Goal: Information Seeking & Learning: Check status

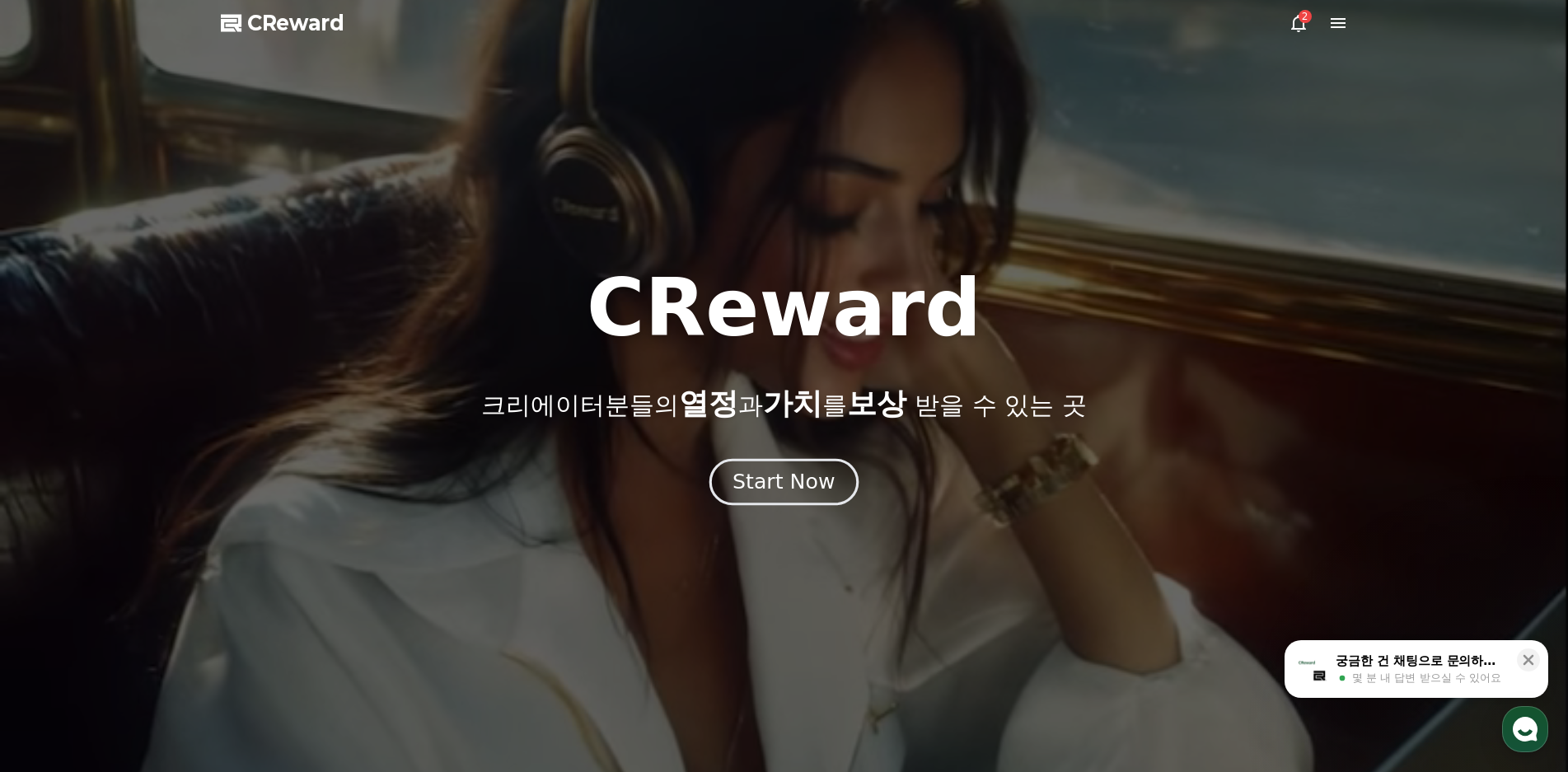
click at [791, 460] on button "Start Now" at bounding box center [784, 481] width 150 height 47
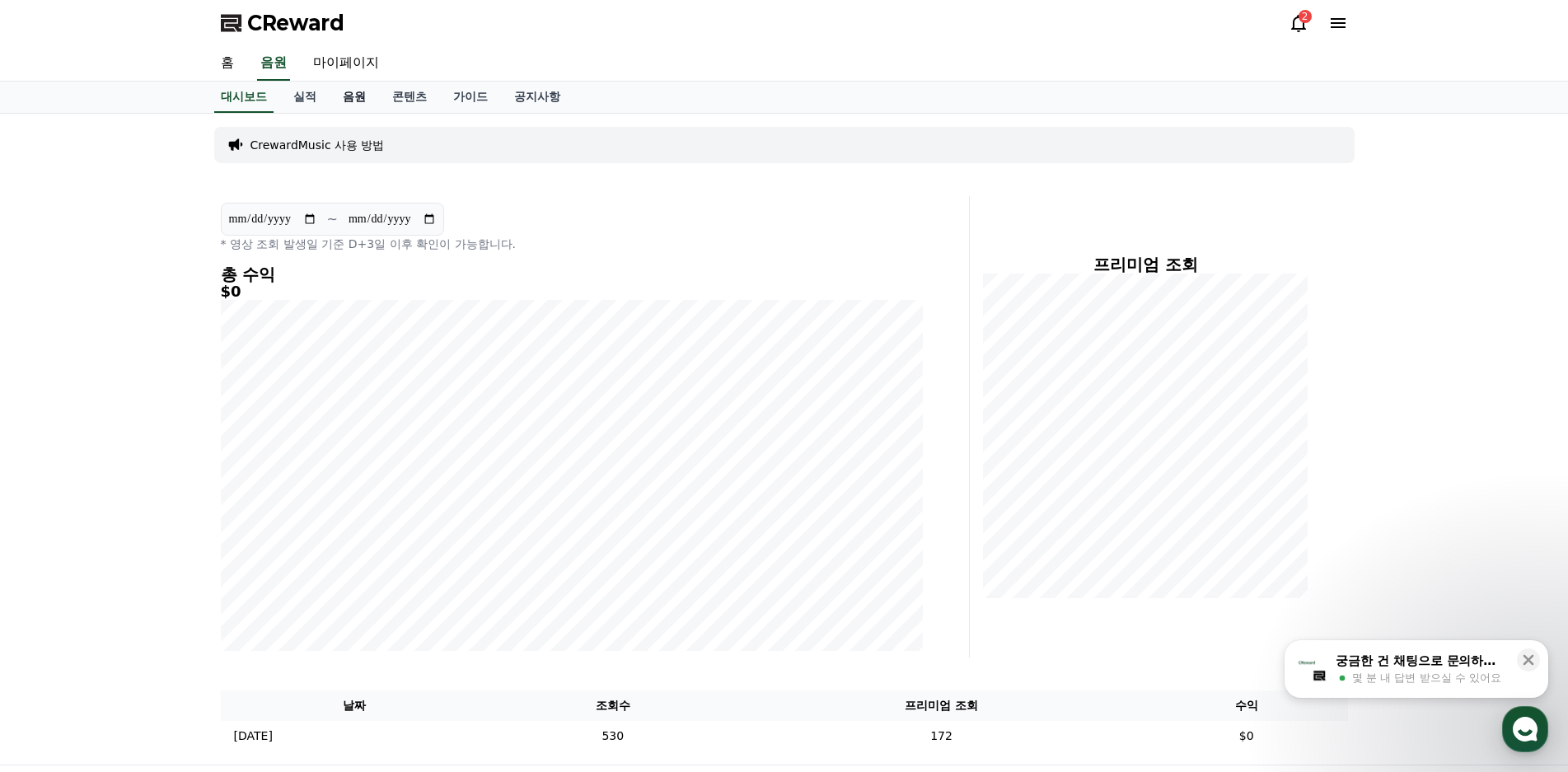
click at [349, 102] on link "음원" at bounding box center [354, 98] width 49 height 32
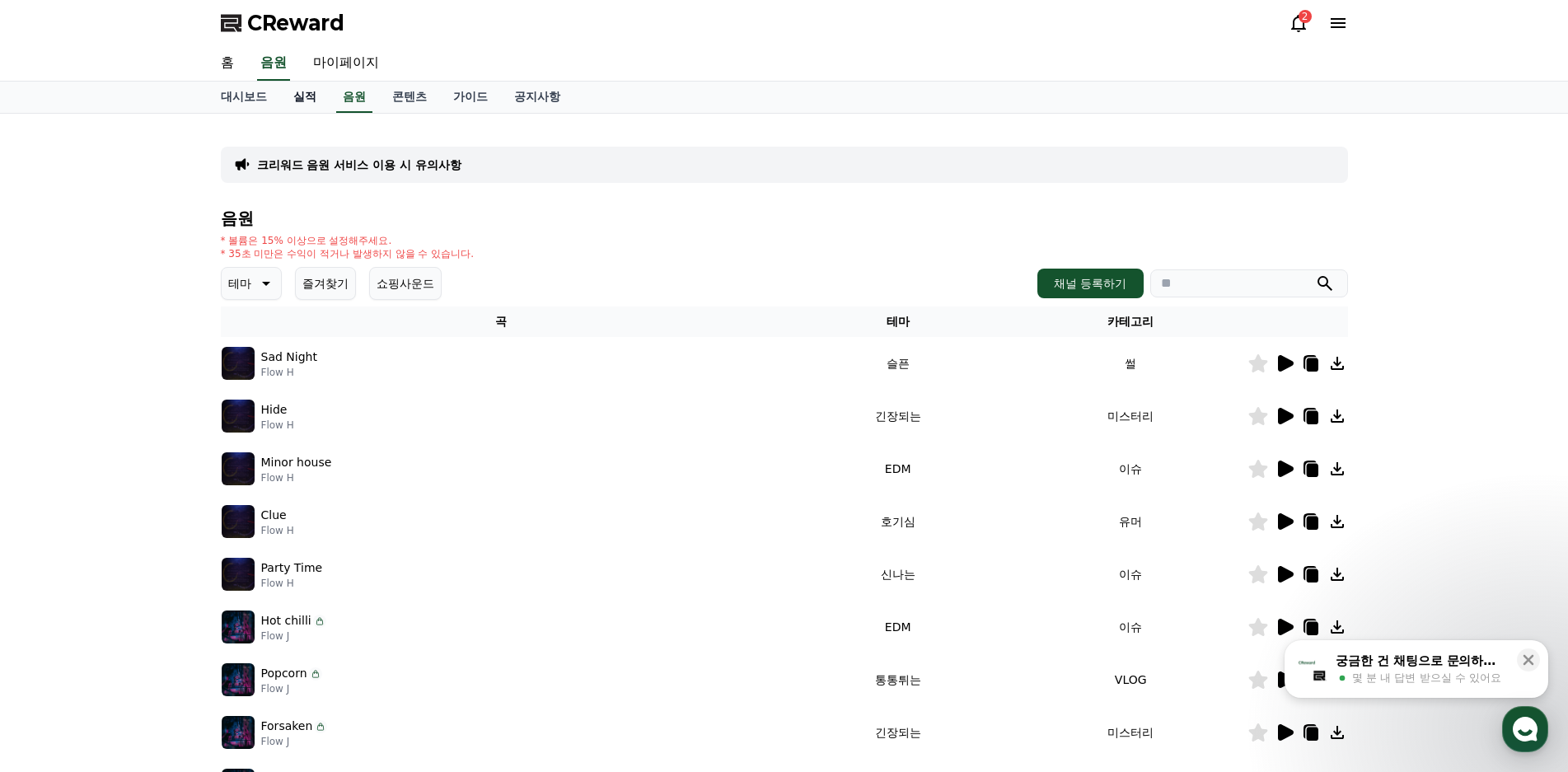
click at [313, 99] on link "실적" at bounding box center [305, 98] width 49 height 32
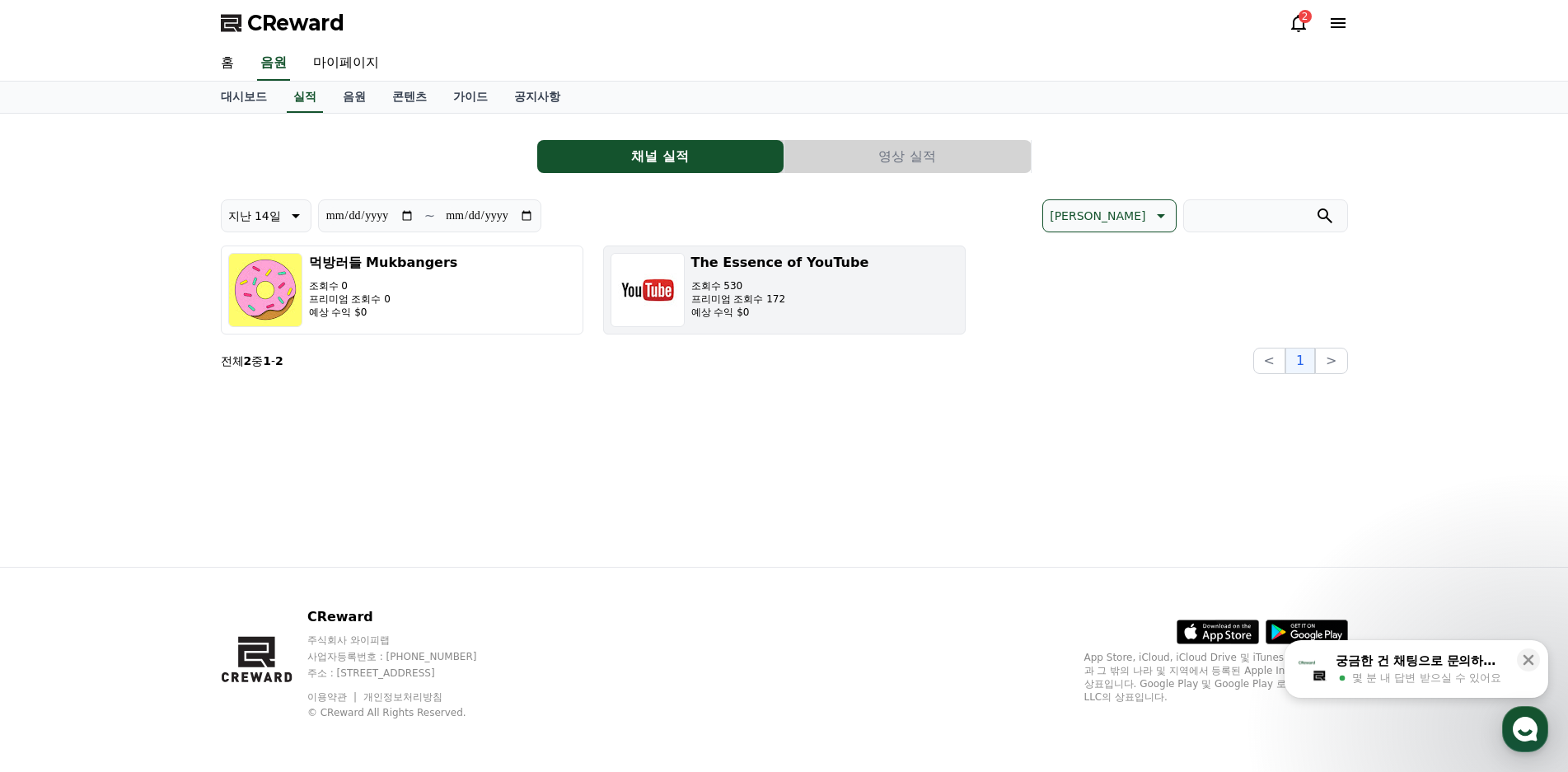
click at [725, 288] on p "조회수 530" at bounding box center [780, 286] width 178 height 13
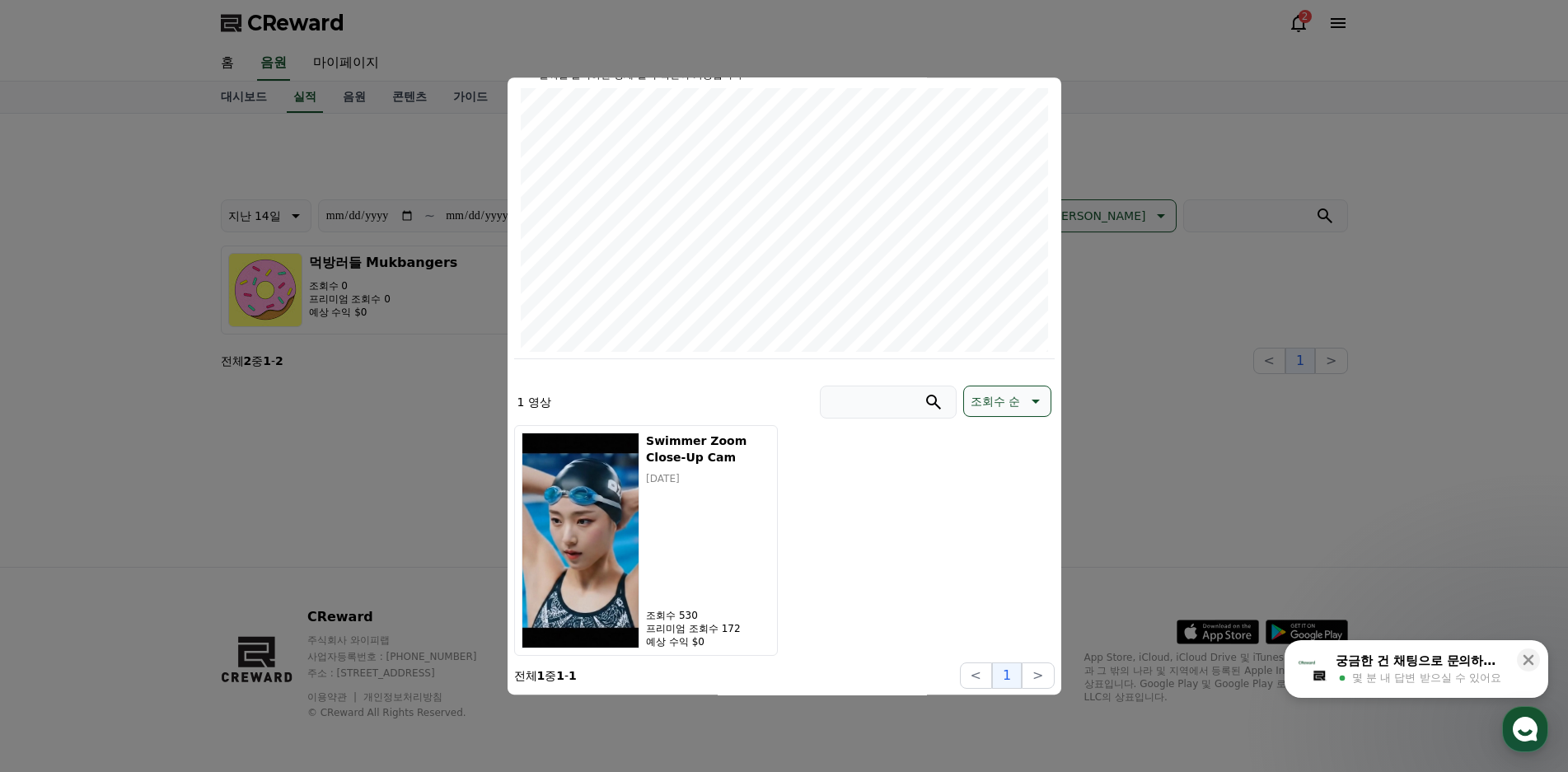
scroll to position [214, 0]
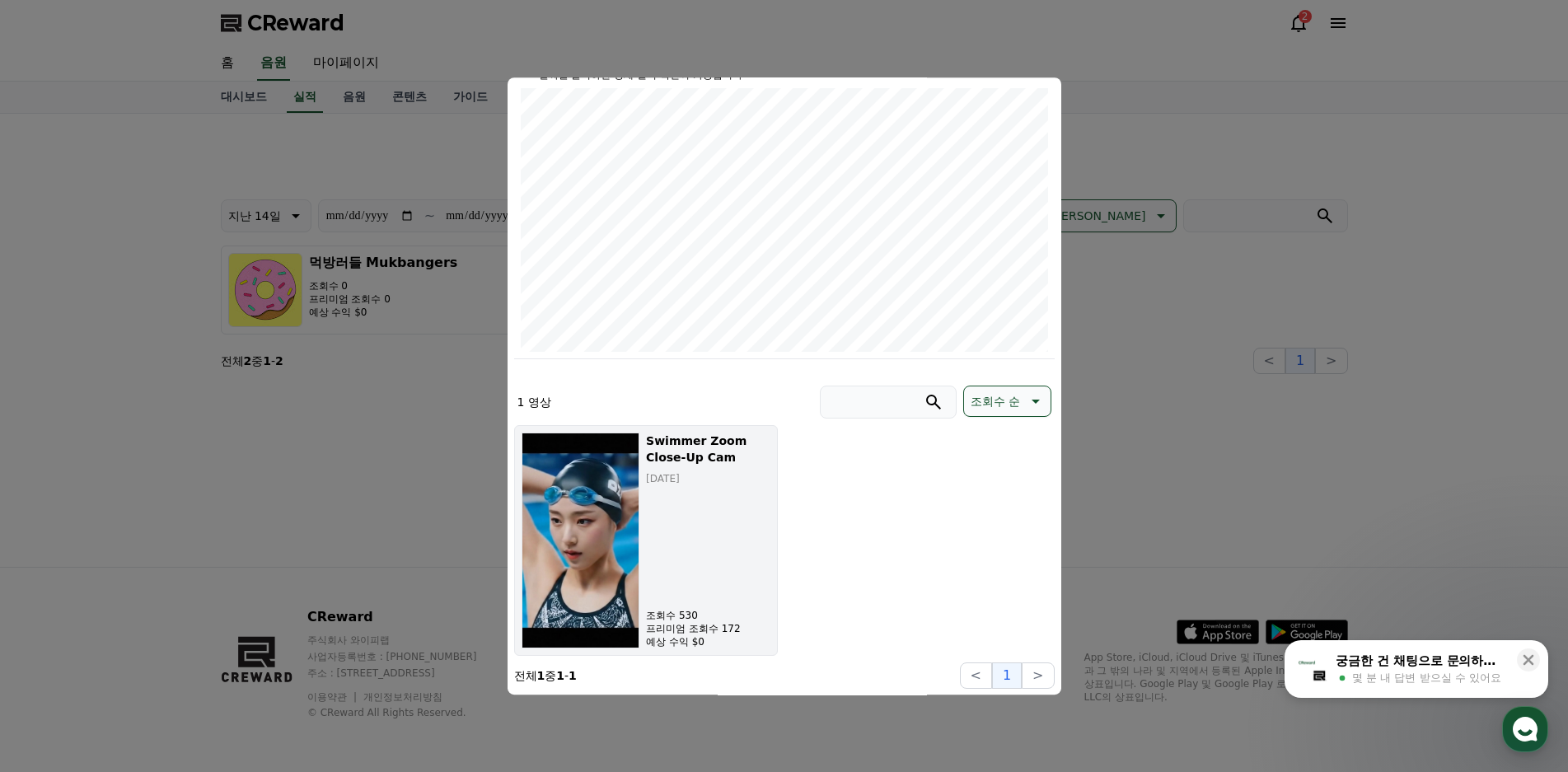
click at [689, 448] on h5 "Swimmer Zoom Close-Up Cam" at bounding box center [707, 449] width 124 height 33
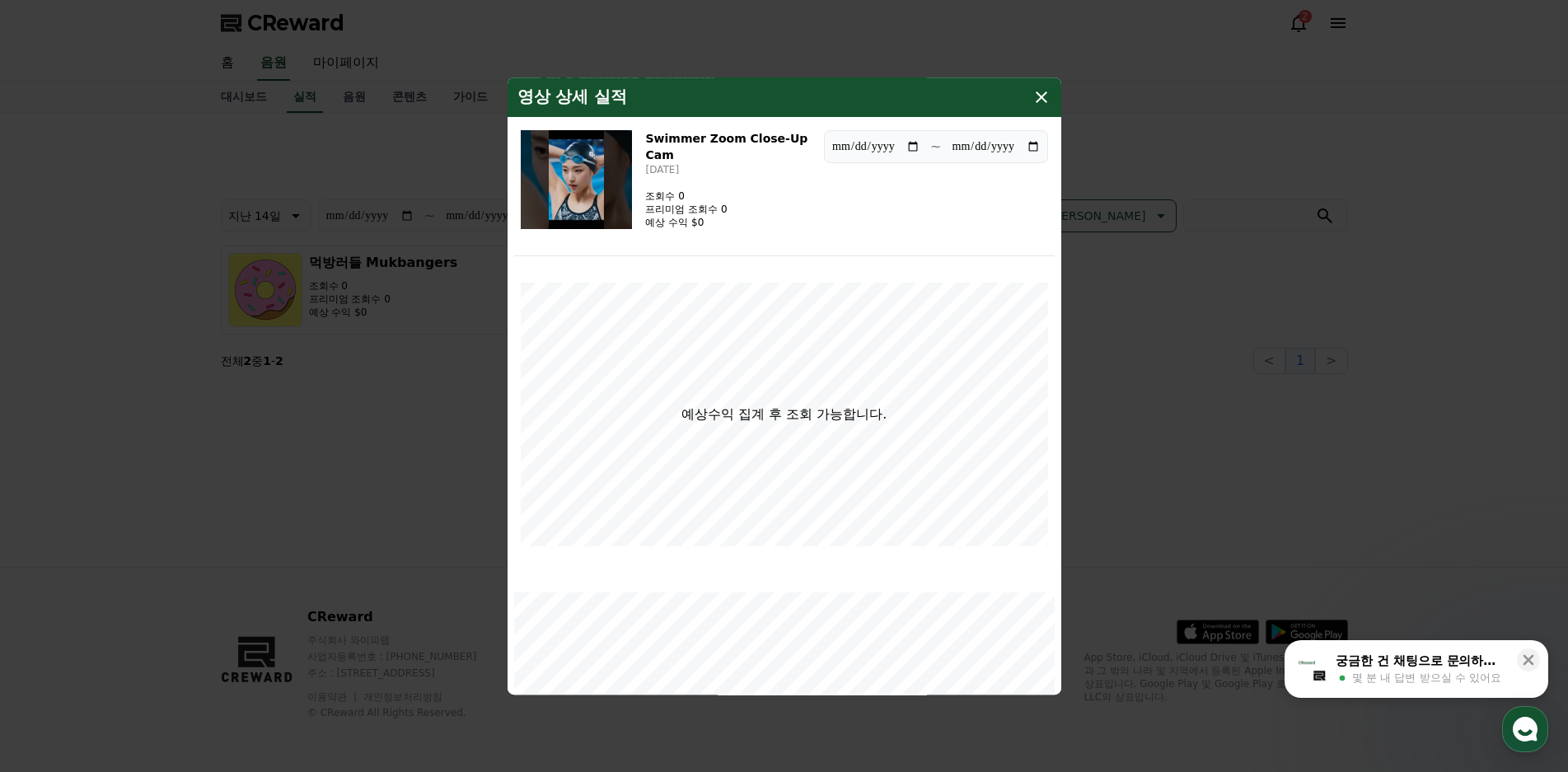
click at [1052, 97] on div "영상 상세 실적" at bounding box center [784, 97] width 554 height 40
click at [1017, 103] on div "영상 상세 실적" at bounding box center [784, 97] width 554 height 40
click at [1032, 99] on icon "modal" at bounding box center [1041, 97] width 20 height 20
click at [1041, 98] on icon "modal" at bounding box center [1041, 97] width 11 height 11
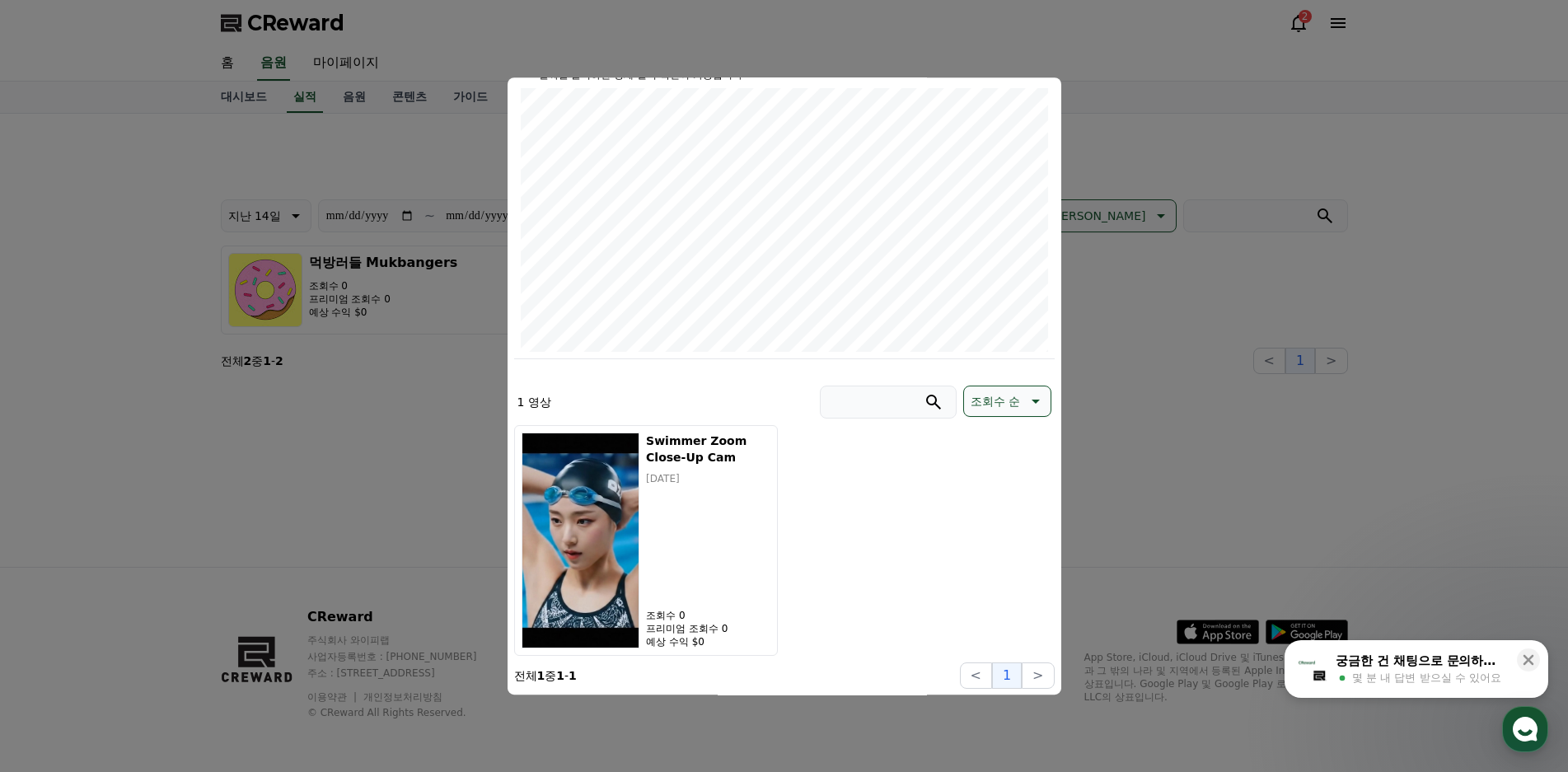
click at [1080, 92] on button "close modal" at bounding box center [784, 386] width 1568 height 772
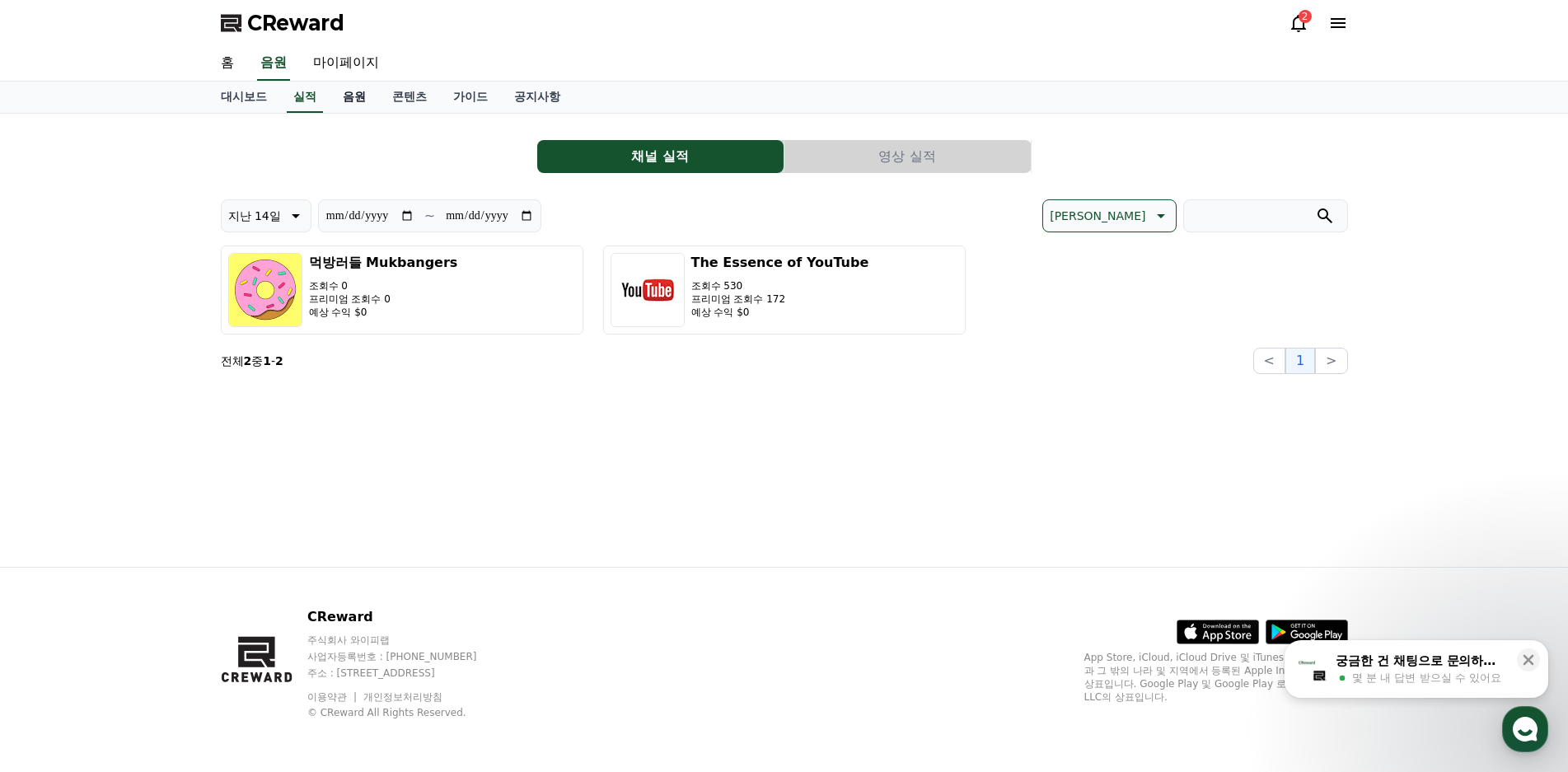
click at [350, 93] on link "음원" at bounding box center [354, 98] width 49 height 32
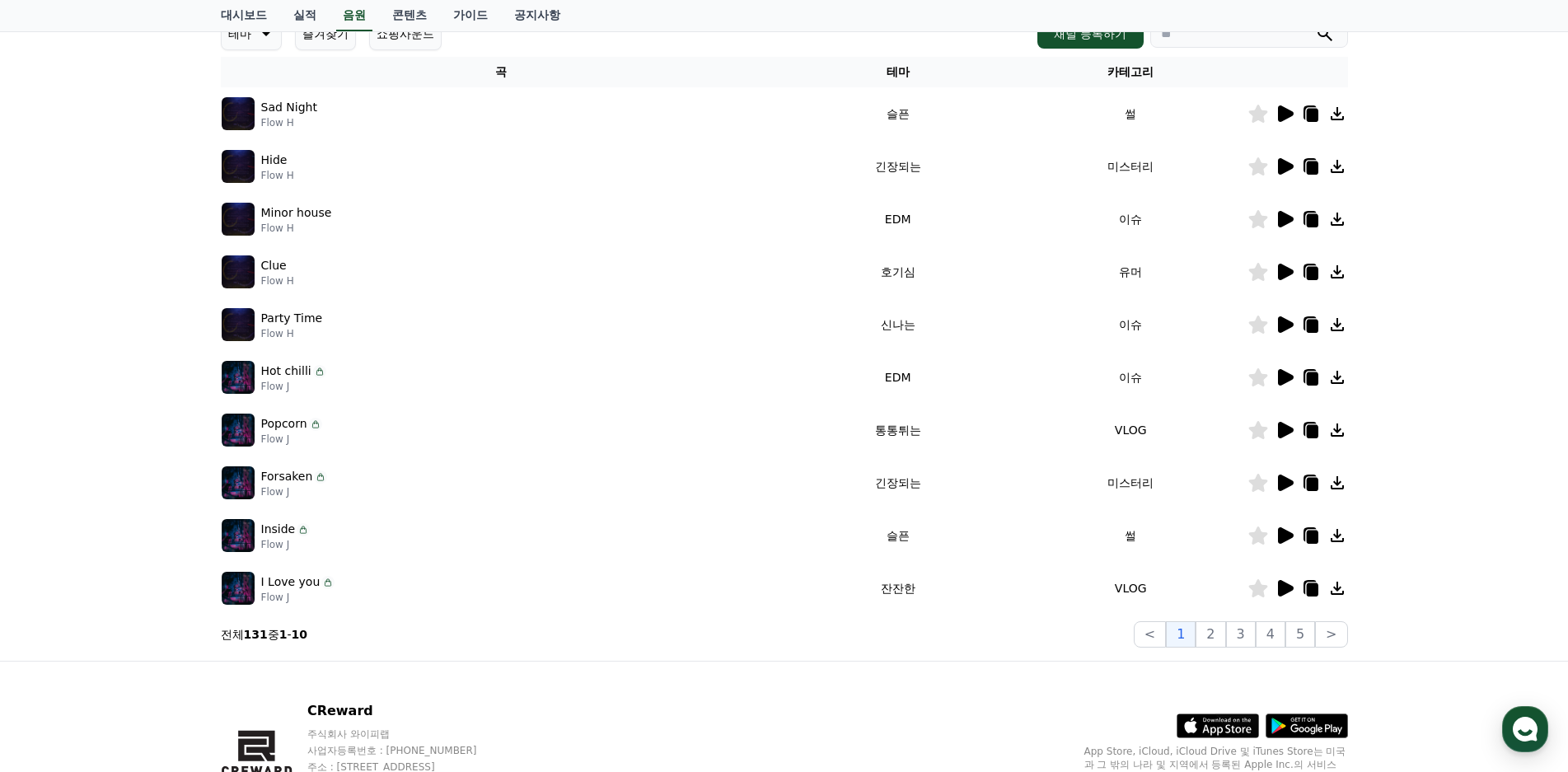
scroll to position [344, 0]
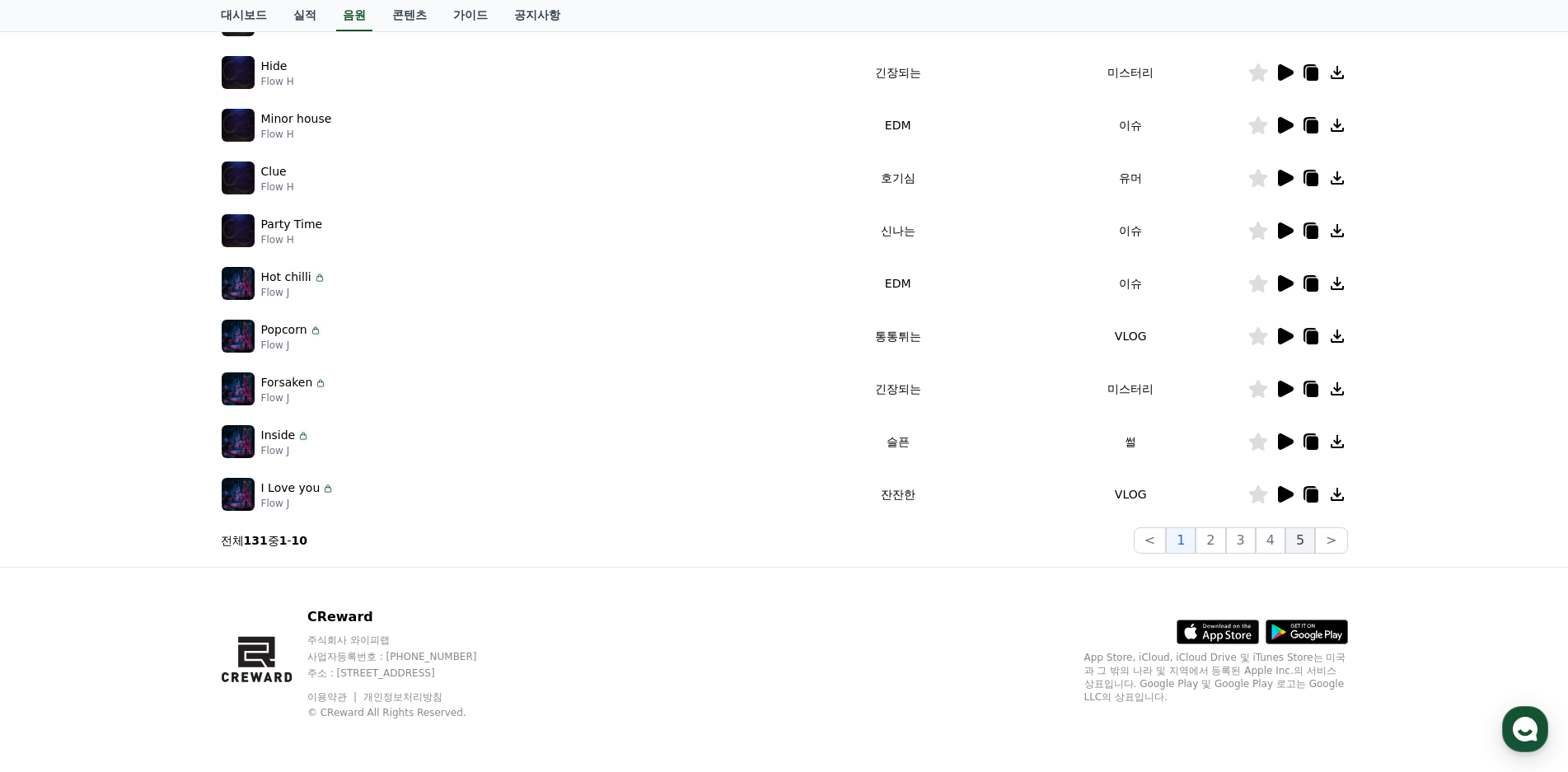
click at [1311, 548] on button "5" at bounding box center [1300, 541] width 30 height 26
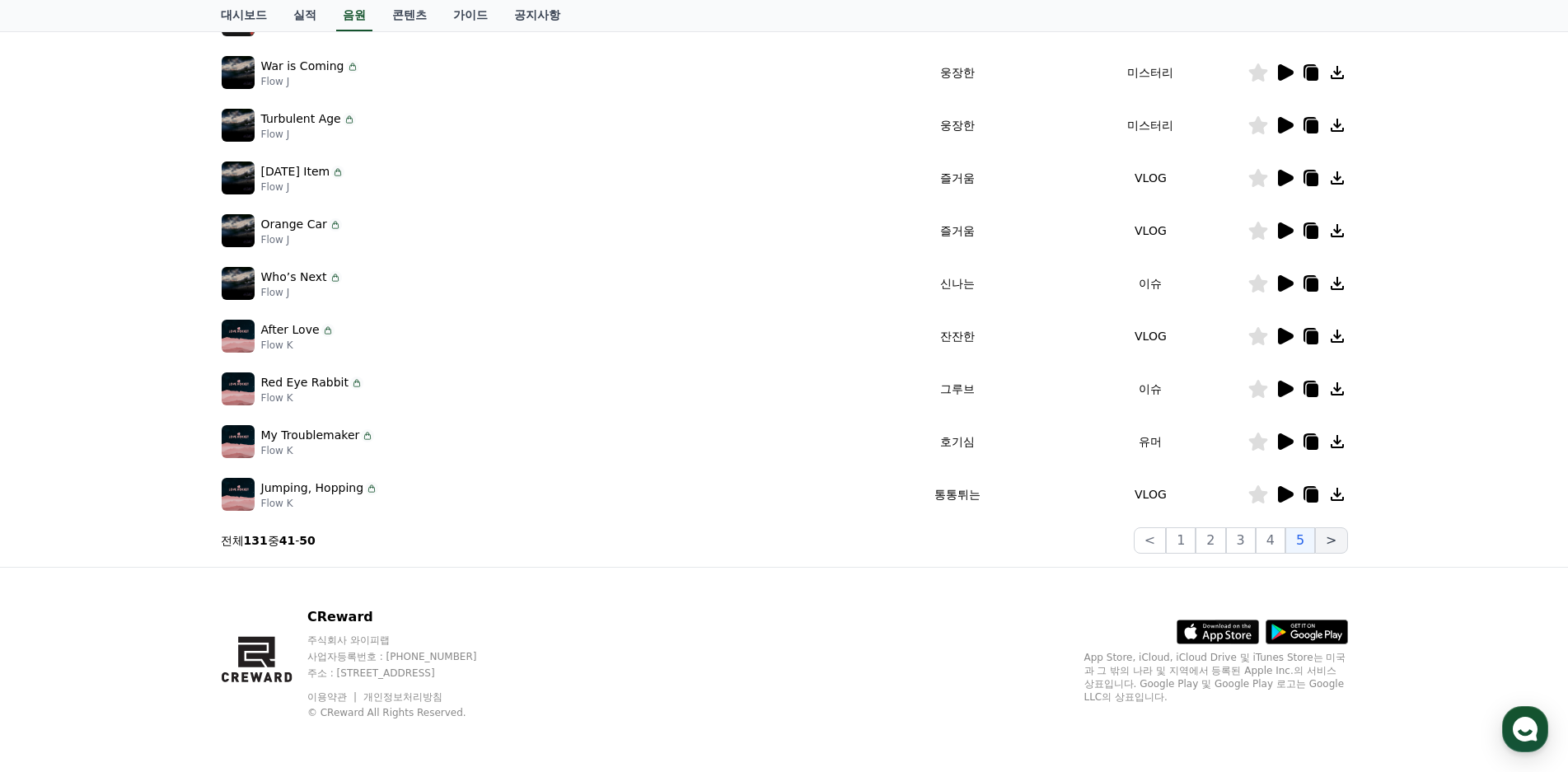
click at [1328, 543] on button ">" at bounding box center [1331, 541] width 33 height 26
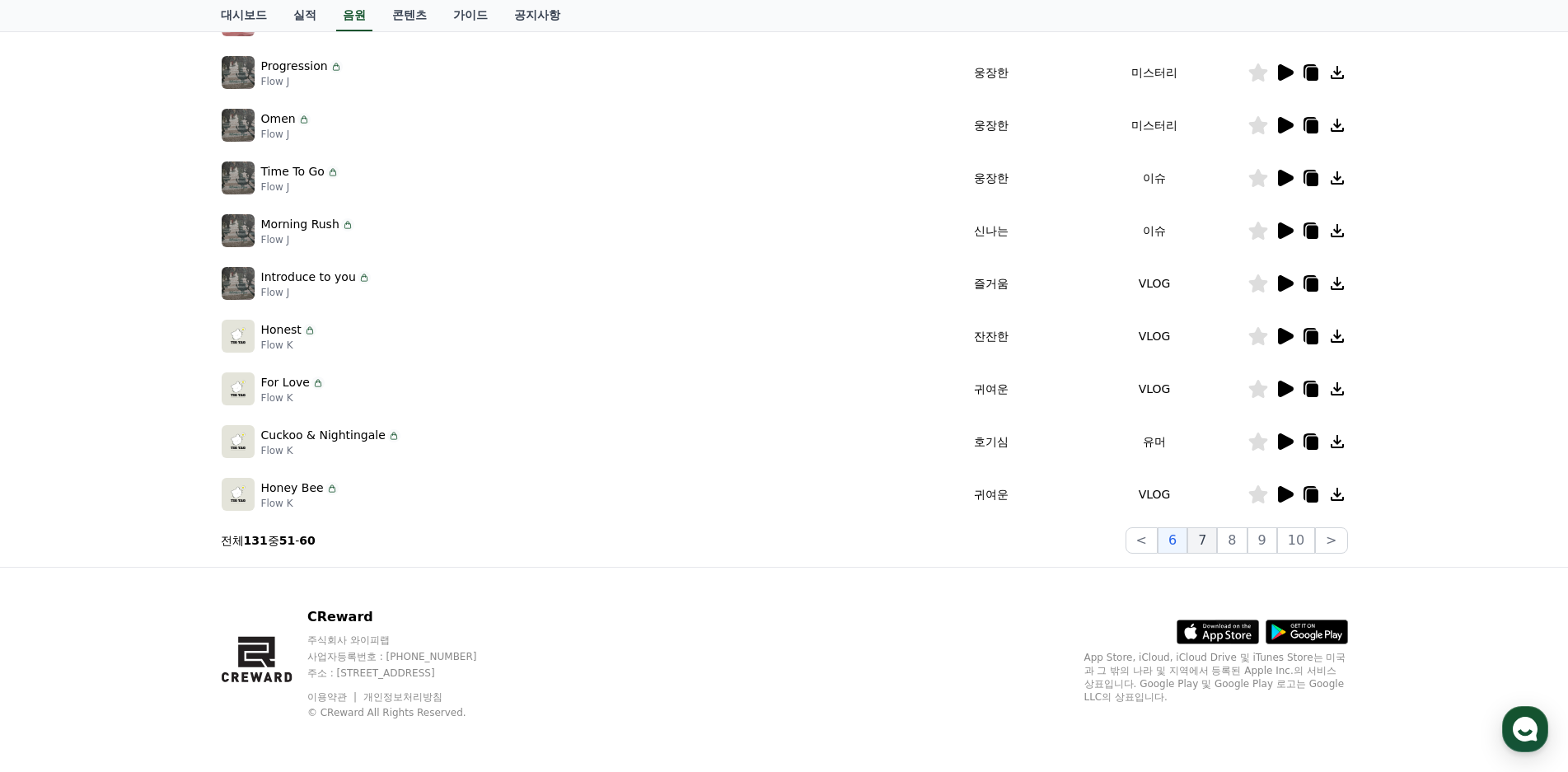
click at [1219, 534] on button "7" at bounding box center [1232, 541] width 30 height 26
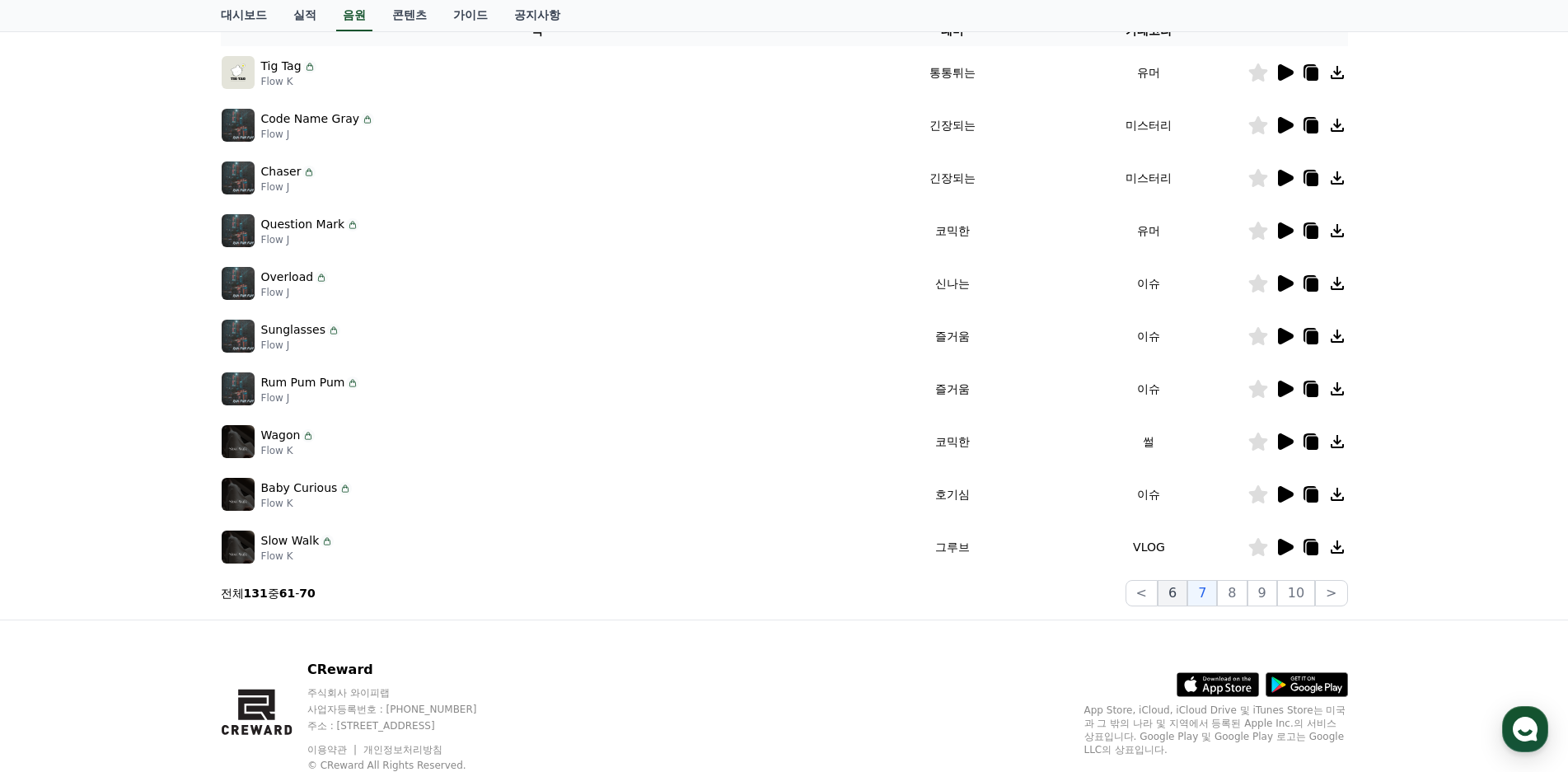
scroll to position [261, 0]
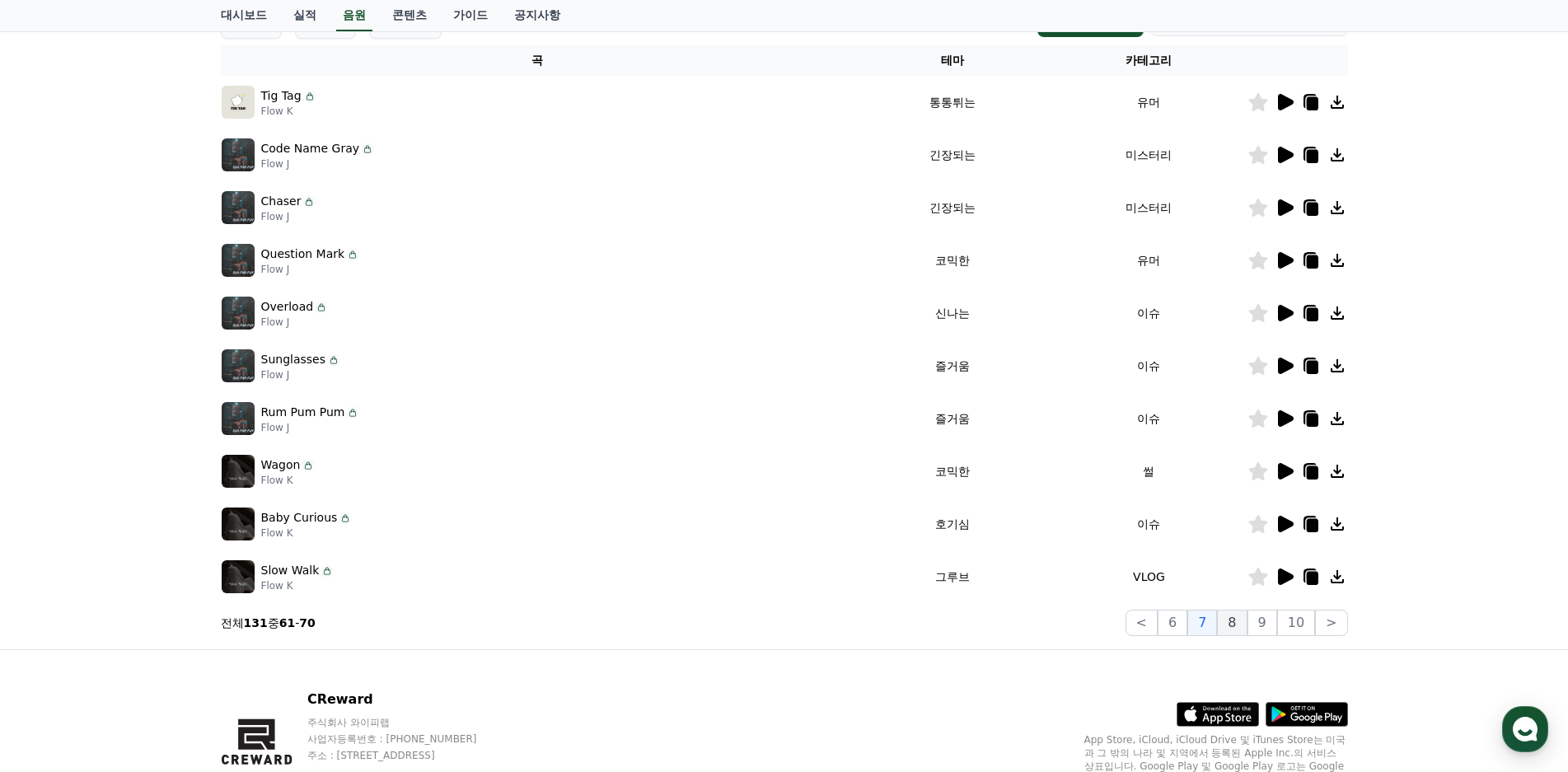
click at [1277, 629] on button "8" at bounding box center [1296, 622] width 38 height 26
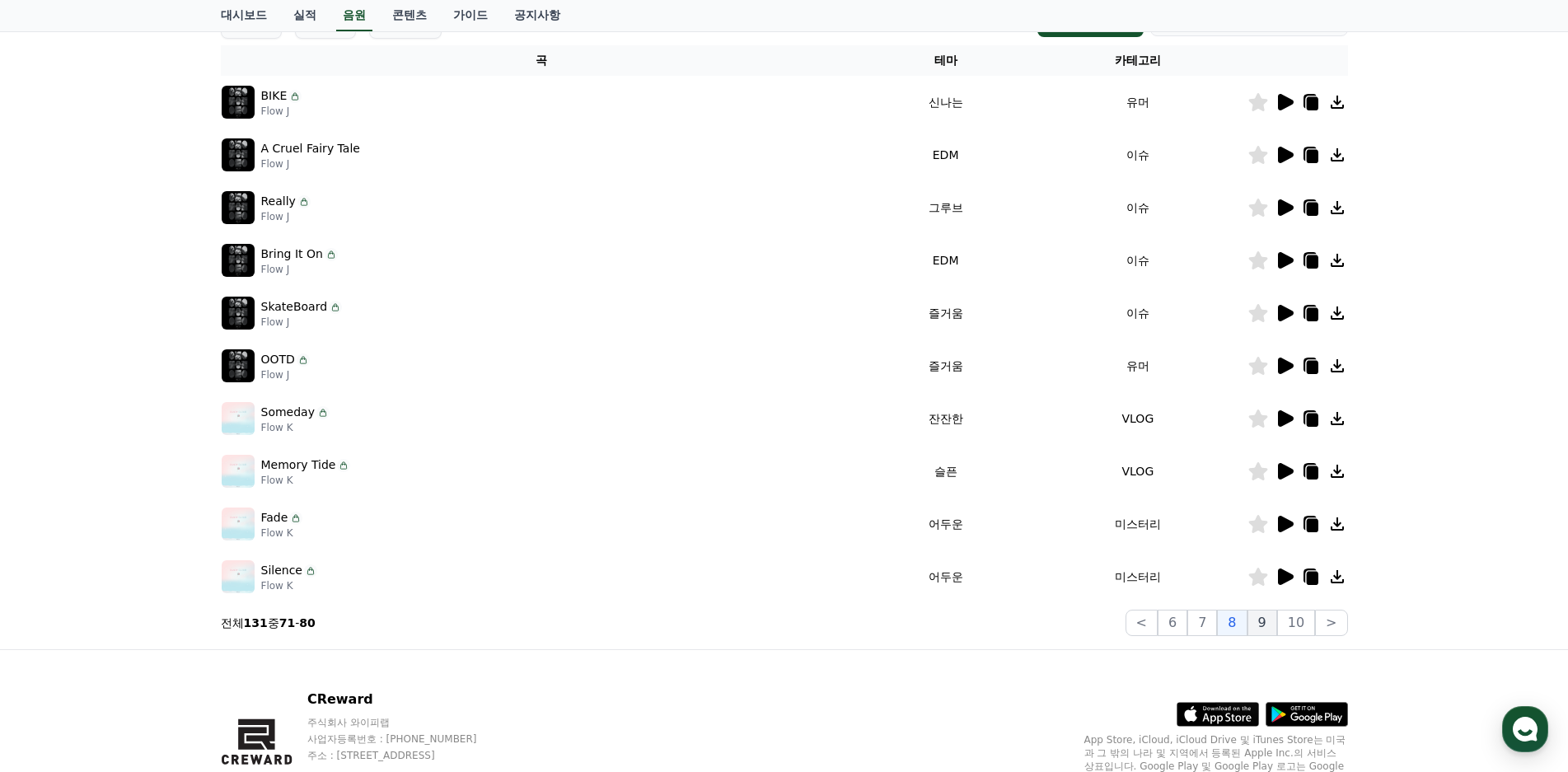
click at [1277, 627] on button "9" at bounding box center [1262, 622] width 30 height 26
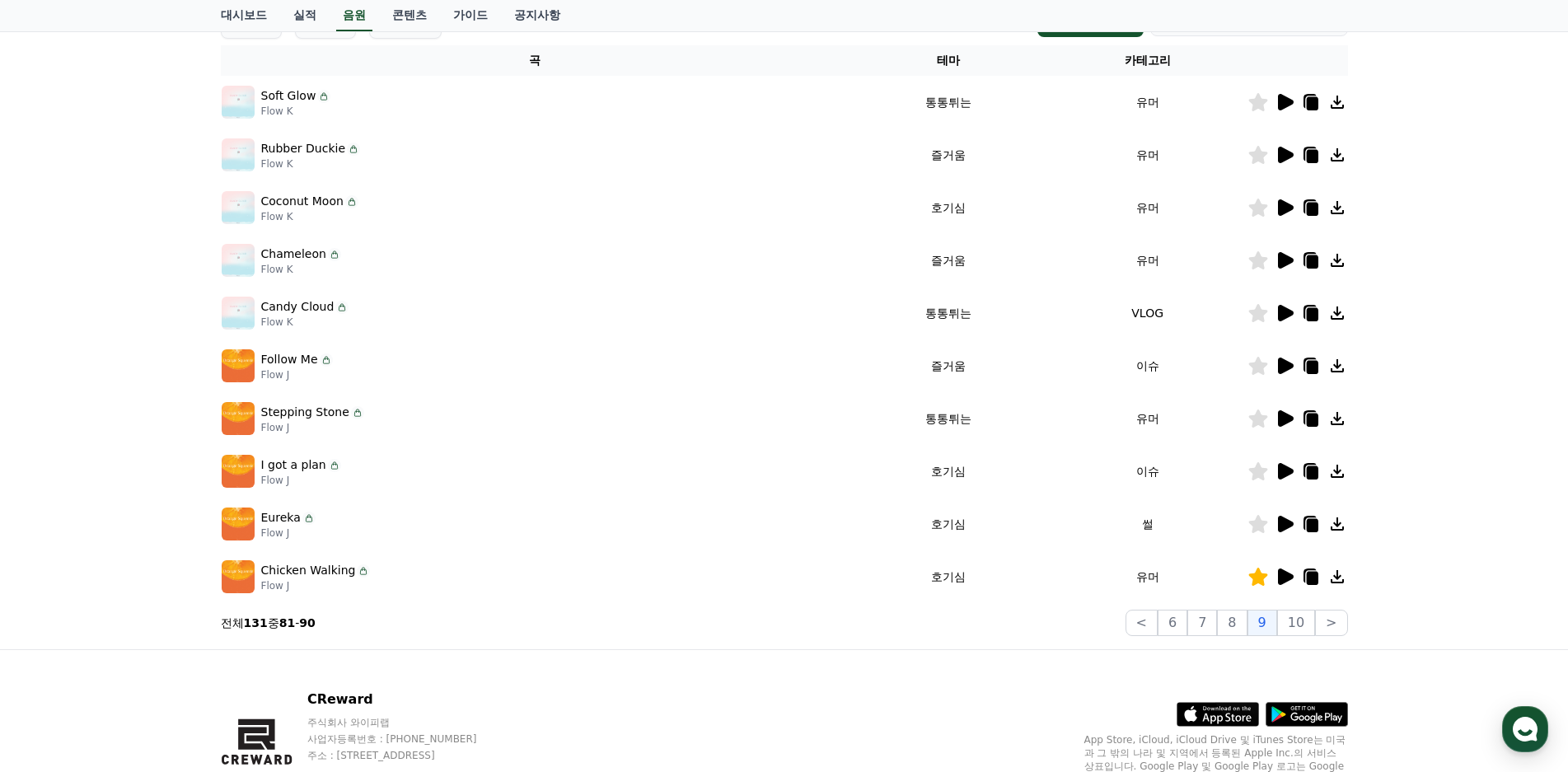
click at [1287, 578] on icon at bounding box center [1286, 577] width 16 height 17
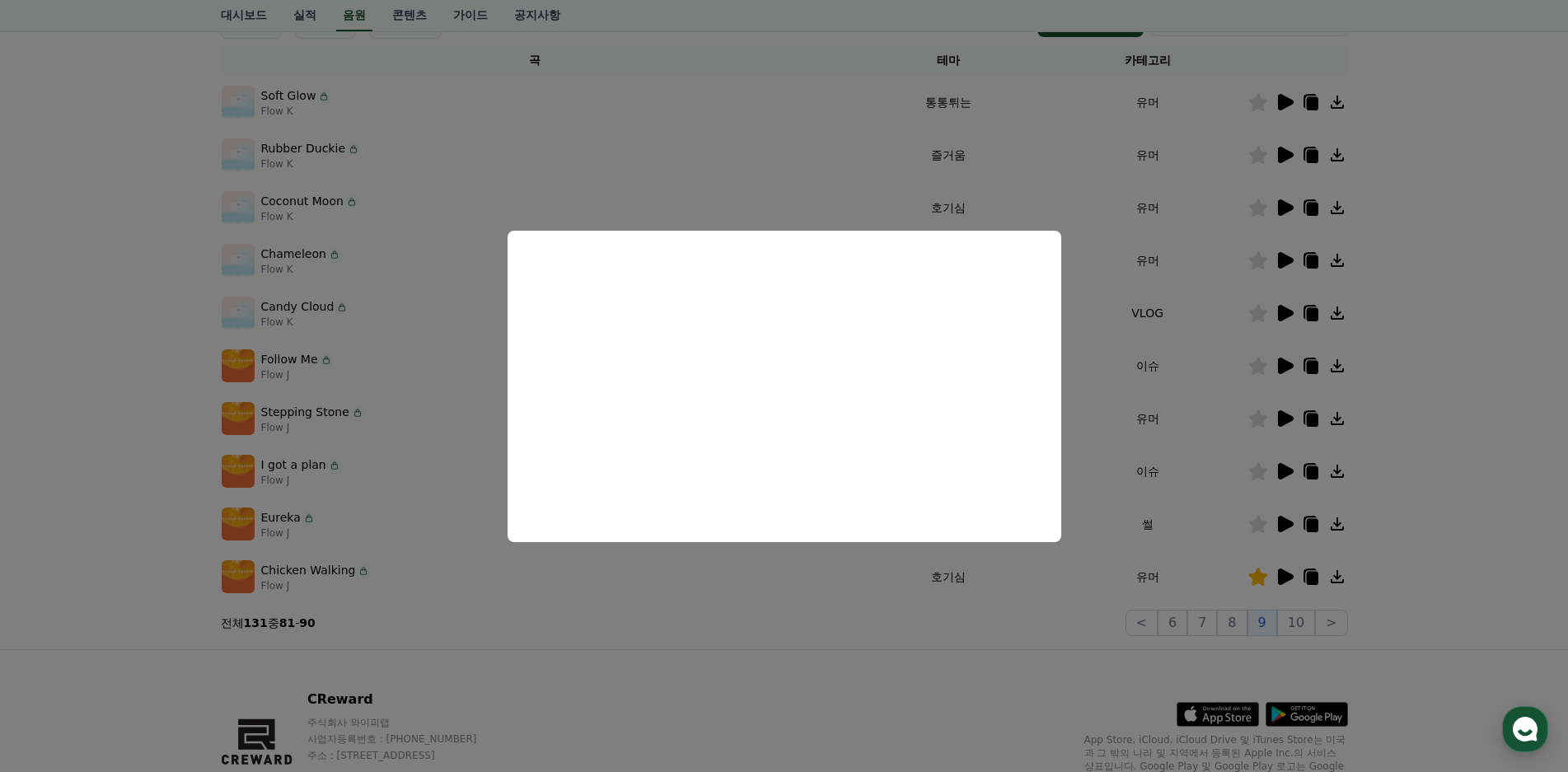
click at [1370, 317] on button "close modal" at bounding box center [784, 386] width 1568 height 772
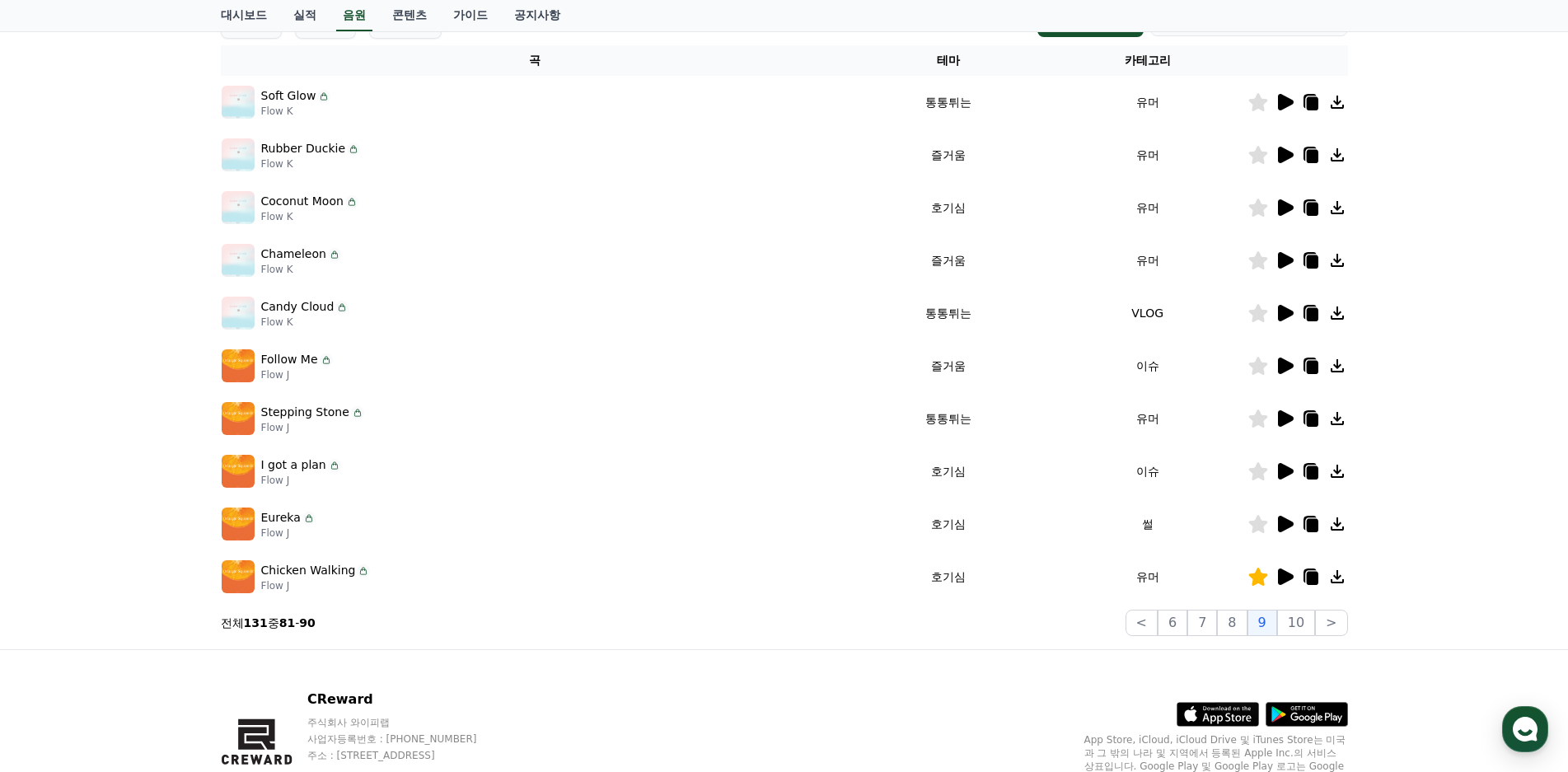
click at [1307, 575] on icon at bounding box center [1312, 579] width 11 height 13
